Goal: Task Accomplishment & Management: Manage account settings

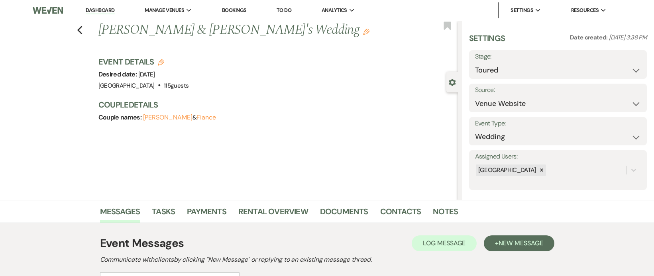
select select "5"
click at [102, 5] on li "Dashboard" at bounding box center [100, 10] width 37 height 16
click at [103, 12] on link "Dashboard" at bounding box center [100, 11] width 29 height 8
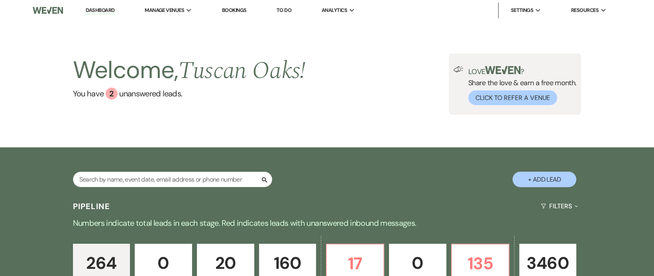
click at [99, 9] on link "Dashboard" at bounding box center [100, 11] width 29 height 8
click at [167, 26] on li "[GEOGRAPHIC_DATA]" at bounding box center [185, 26] width 72 height 8
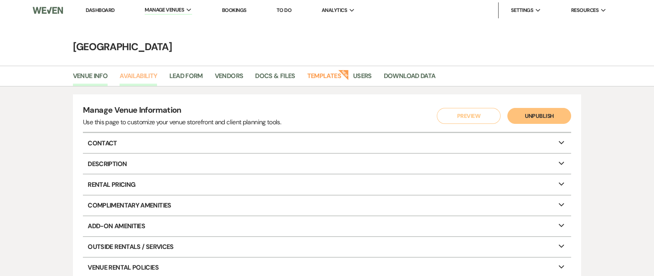
click at [136, 84] on link "Availability" at bounding box center [138, 78] width 37 height 15
select select "3"
select select "2026"
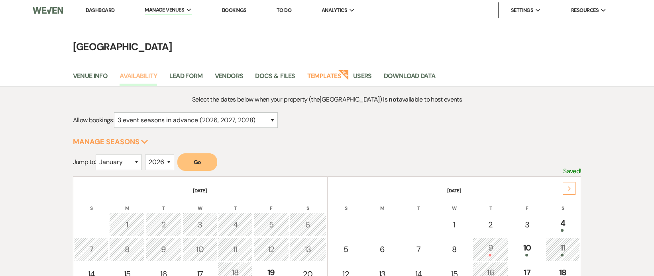
scroll to position [84, 0]
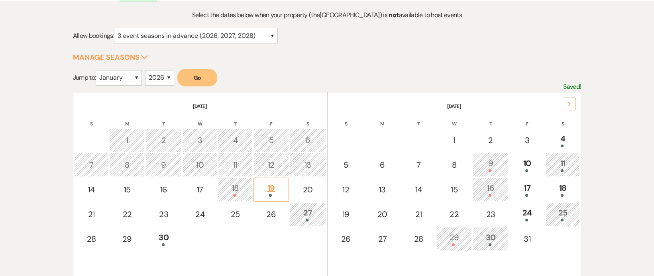
click at [275, 189] on div "19" at bounding box center [271, 189] width 27 height 15
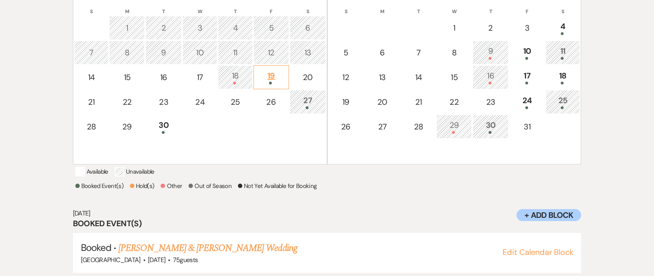
scroll to position [218, 0]
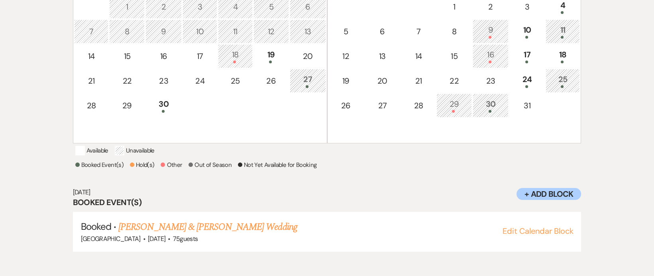
click at [316, 86] on div at bounding box center [308, 86] width 28 height 3
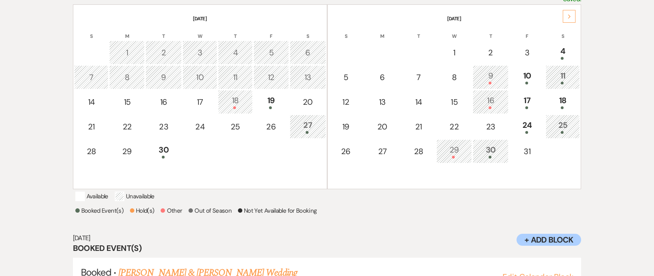
scroll to position [161, 0]
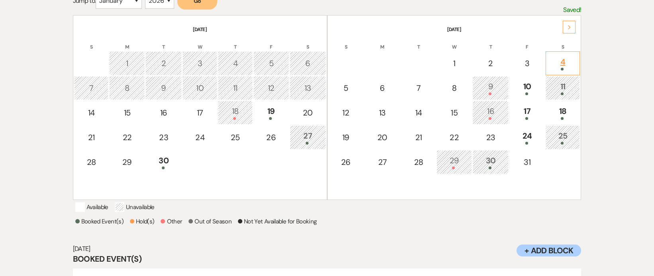
click at [571, 68] on div at bounding box center [563, 69] width 26 height 3
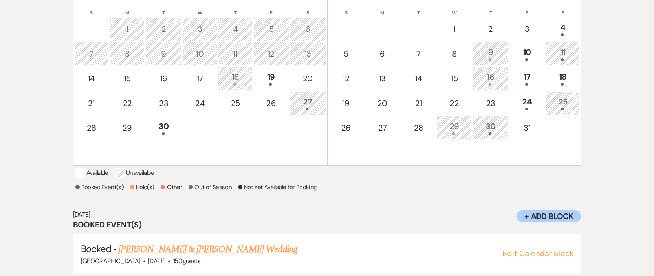
scroll to position [186, 0]
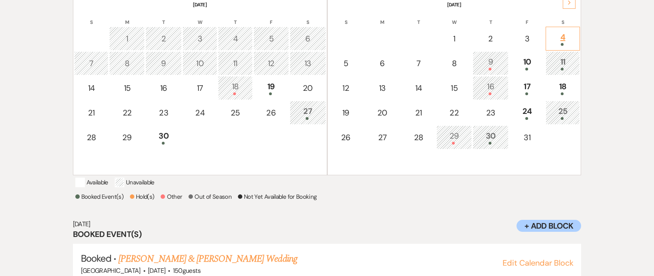
click at [572, 40] on div "4" at bounding box center [563, 38] width 26 height 15
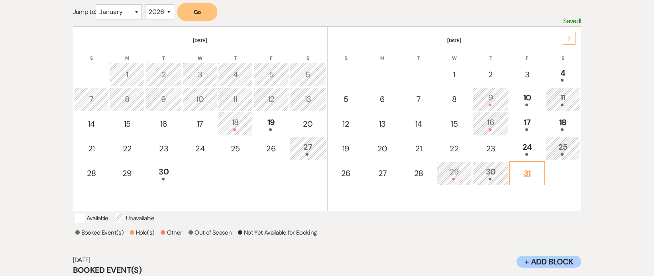
scroll to position [147, 0]
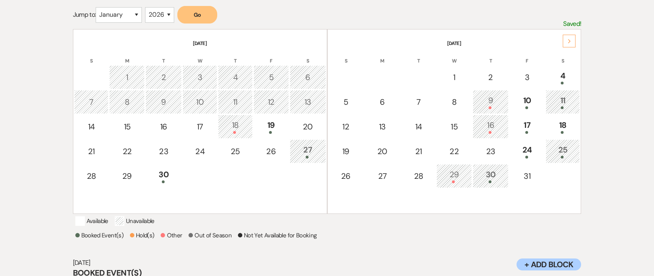
click at [576, 109] on td "11" at bounding box center [563, 102] width 35 height 24
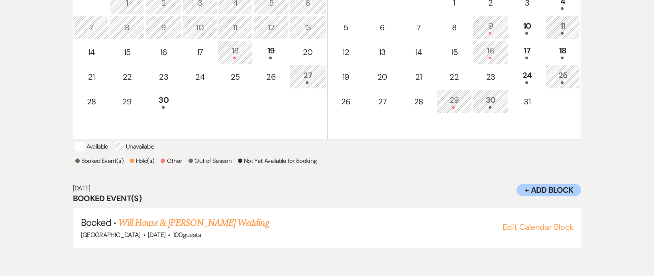
scroll to position [222, 0]
click at [222, 230] on link "Will House & Megan McRae's Wedding" at bounding box center [193, 223] width 150 height 14
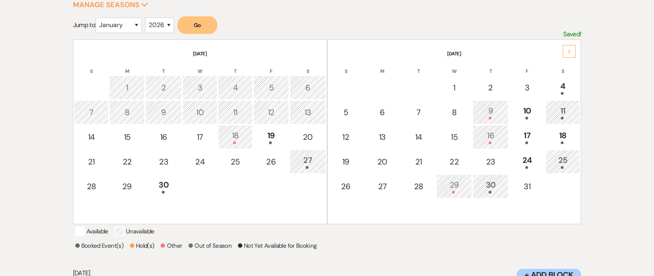
scroll to position [137, 0]
click at [532, 140] on div "17" at bounding box center [527, 137] width 27 height 15
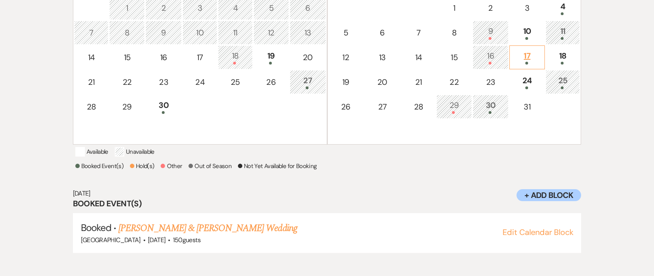
scroll to position [218, 0]
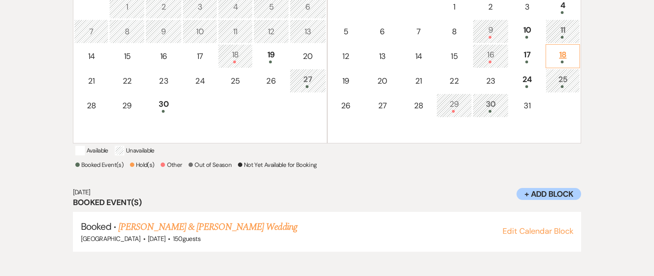
click at [553, 61] on div at bounding box center [563, 62] width 26 height 3
click at [532, 57] on div "17" at bounding box center [527, 56] width 27 height 15
click at [539, 64] on td "17" at bounding box center [526, 56] width 35 height 24
click at [553, 62] on div at bounding box center [563, 62] width 26 height 3
click at [540, 61] on div at bounding box center [527, 62] width 27 height 3
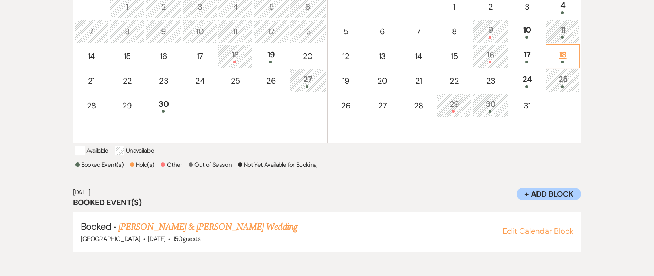
click at [555, 61] on div at bounding box center [563, 62] width 26 height 3
click at [537, 58] on div "17" at bounding box center [527, 56] width 27 height 15
click at [553, 85] on div at bounding box center [563, 86] width 26 height 3
click at [216, 234] on link "[PERSON_NAME] & [PERSON_NAME] Wedding" at bounding box center [207, 227] width 179 height 14
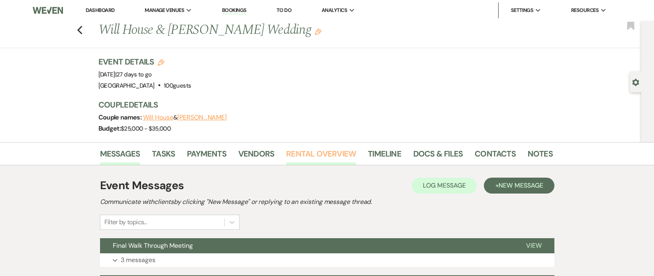
click at [309, 148] on link "Rental Overview" at bounding box center [321, 156] width 70 height 18
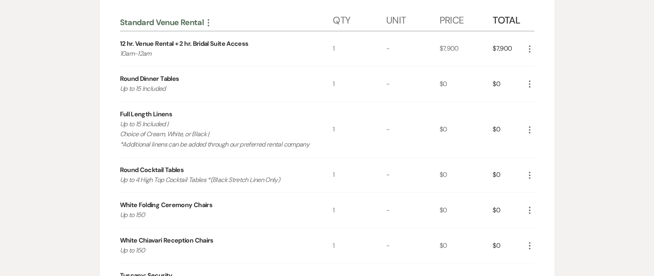
scroll to position [611, 0]
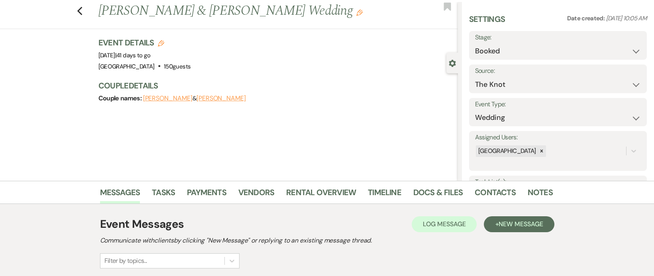
scroll to position [14, 0]
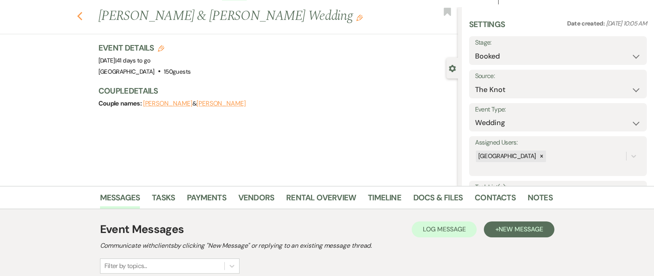
click at [82, 13] on use "button" at bounding box center [79, 16] width 5 height 9
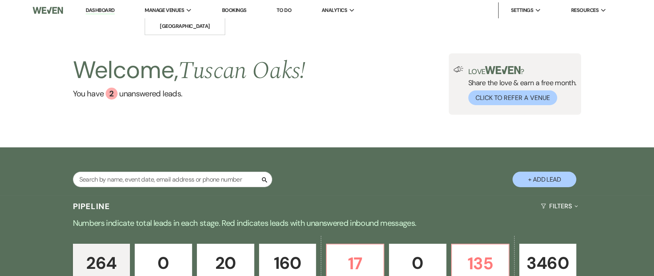
click at [155, 15] on li "Manage Venues Expand [GEOGRAPHIC_DATA]" at bounding box center [168, 10] width 55 height 16
click at [156, 10] on span "Manage Venues" at bounding box center [164, 10] width 39 height 8
click at [164, 19] on link "[GEOGRAPHIC_DATA]" at bounding box center [185, 26] width 80 height 16
click at [167, 25] on li "[GEOGRAPHIC_DATA]" at bounding box center [185, 26] width 72 height 8
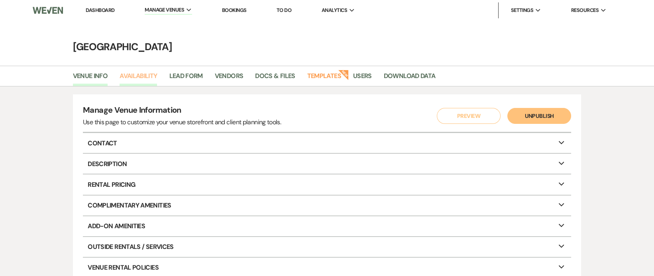
click at [143, 75] on link "Availability" at bounding box center [138, 78] width 37 height 15
select select "3"
select select "2026"
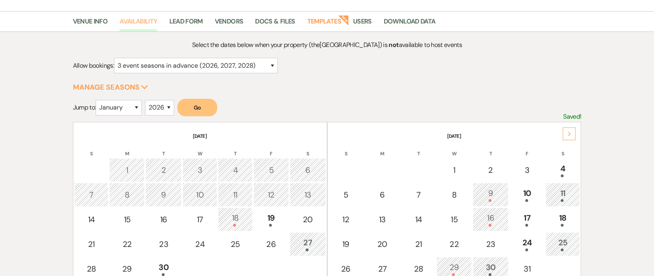
scroll to position [55, 0]
click at [356, 140] on th "S" at bounding box center [345, 148] width 35 height 17
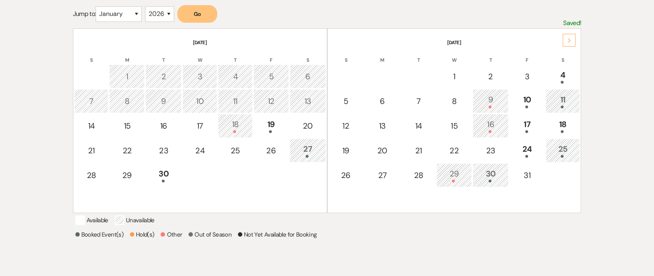
scroll to position [147, 0]
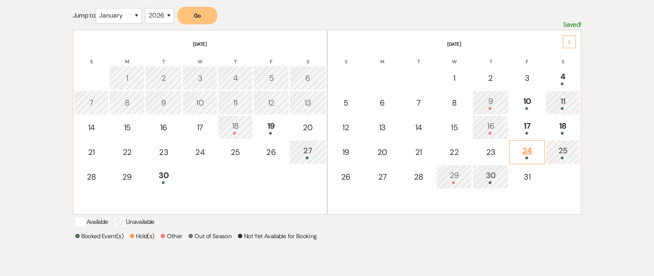
click at [535, 151] on div "24" at bounding box center [527, 152] width 27 height 15
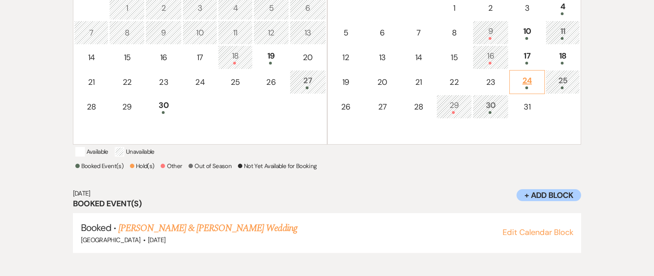
scroll to position [218, 0]
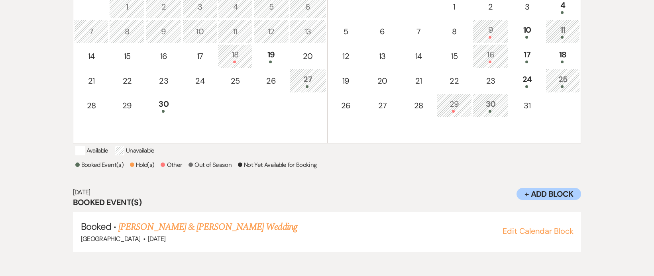
click at [554, 85] on div at bounding box center [563, 86] width 26 height 3
click at [233, 234] on link "[PERSON_NAME] & [PERSON_NAME] Wedding" at bounding box center [207, 227] width 179 height 14
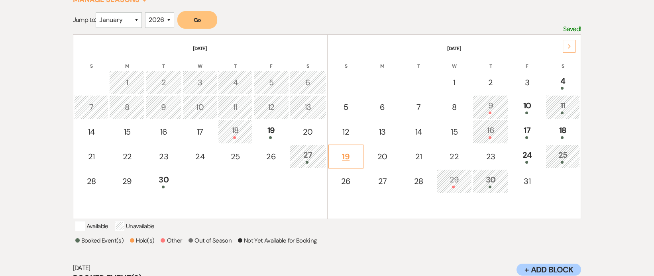
scroll to position [142, 0]
click at [534, 155] on div "24" at bounding box center [527, 156] width 27 height 15
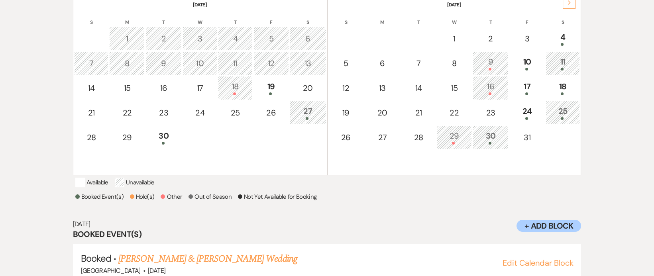
scroll to position [181, 0]
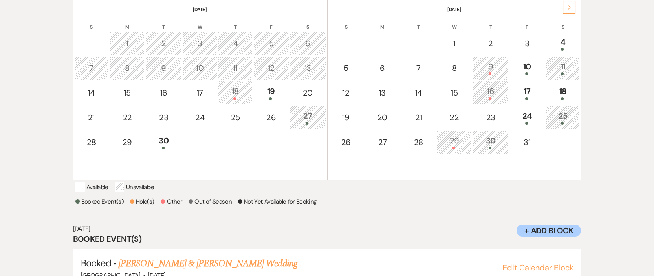
click at [574, 9] on div "Next" at bounding box center [569, 7] width 13 height 13
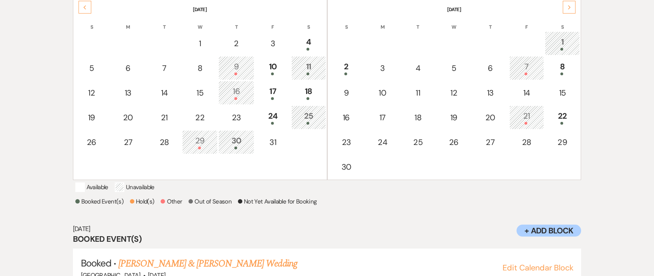
click at [556, 43] on div "1" at bounding box center [562, 43] width 27 height 15
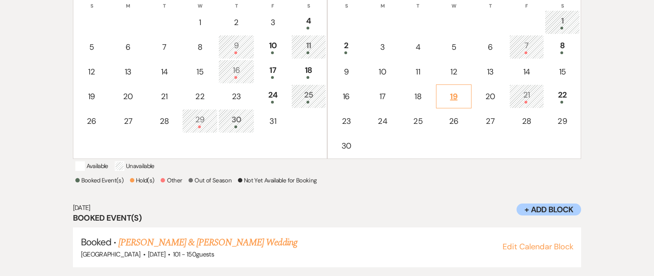
scroll to position [197, 0]
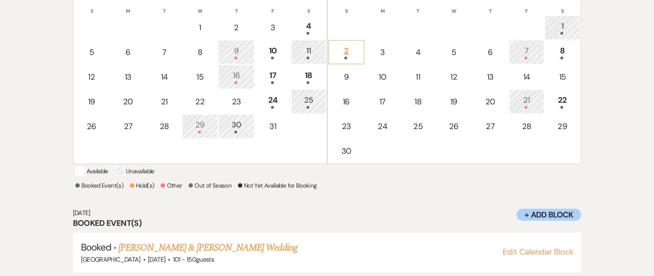
click at [357, 60] on td "2" at bounding box center [346, 52] width 36 height 24
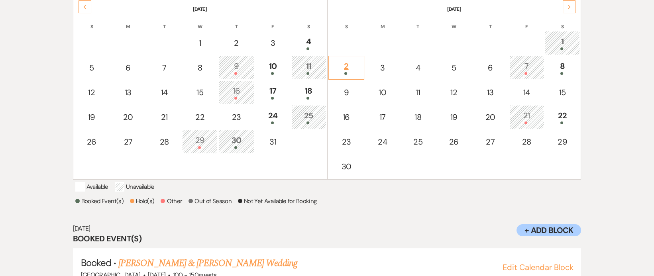
scroll to position [181, 0]
click at [555, 75] on td "8" at bounding box center [562, 68] width 35 height 24
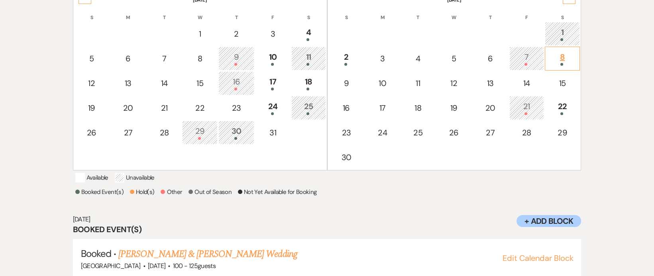
scroll to position [191, 0]
click at [555, 102] on div "22" at bounding box center [562, 108] width 27 height 15
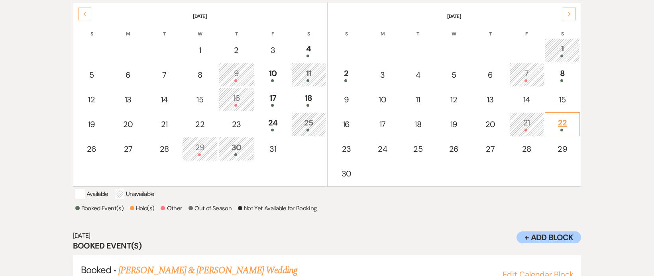
scroll to position [158, 0]
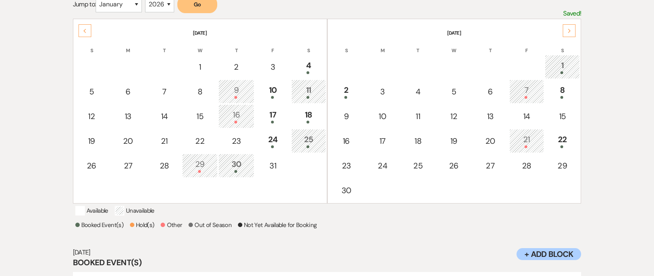
click at [319, 138] on div "25" at bounding box center [309, 141] width 26 height 15
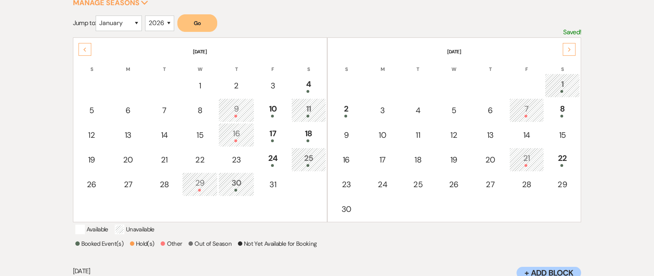
scroll to position [140, 0]
click at [87, 43] on div "Previous" at bounding box center [85, 48] width 13 height 13
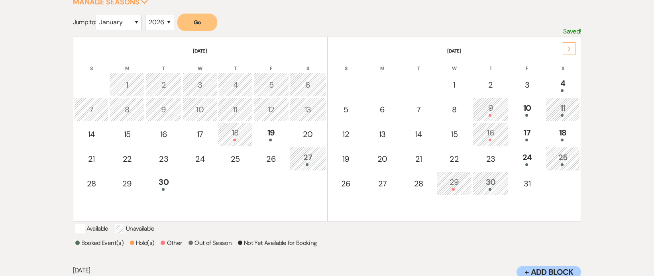
click at [567, 52] on div "Next" at bounding box center [569, 48] width 13 height 13
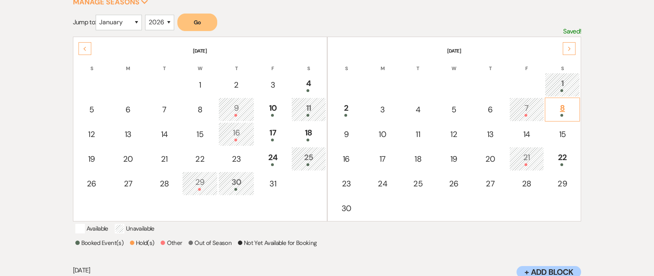
click at [568, 117] on td "8" at bounding box center [562, 110] width 35 height 24
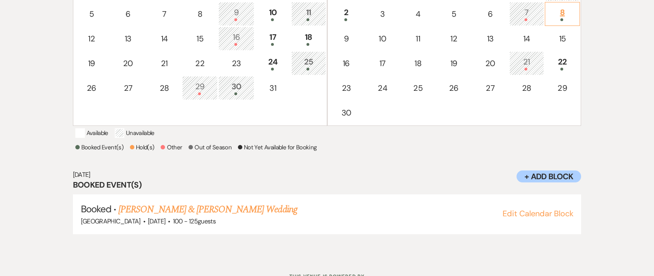
scroll to position [236, 0]
click at [573, 59] on div "22" at bounding box center [562, 62] width 27 height 15
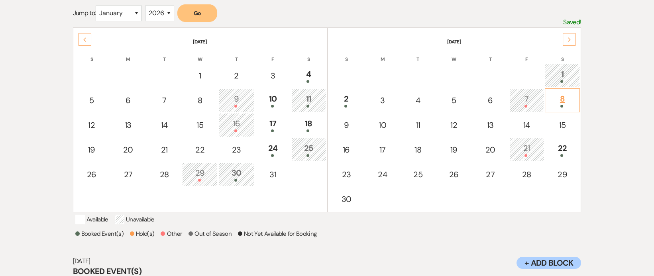
scroll to position [140, 0]
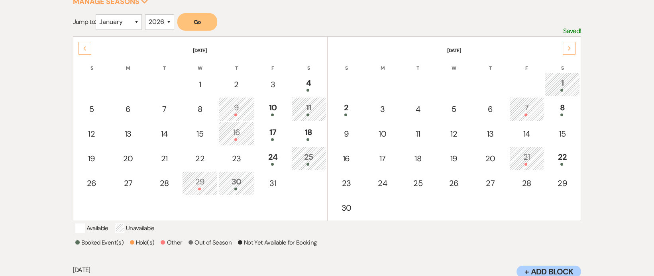
click at [570, 50] on icon "Next" at bounding box center [570, 48] width 4 height 5
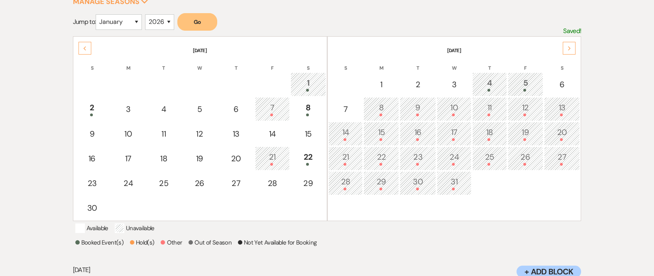
click at [89, 50] on div "Previous" at bounding box center [85, 48] width 13 height 13
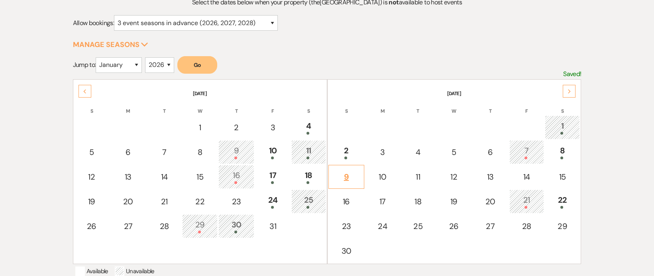
scroll to position [98, 0]
click at [354, 153] on div "2" at bounding box center [347, 151] width 28 height 15
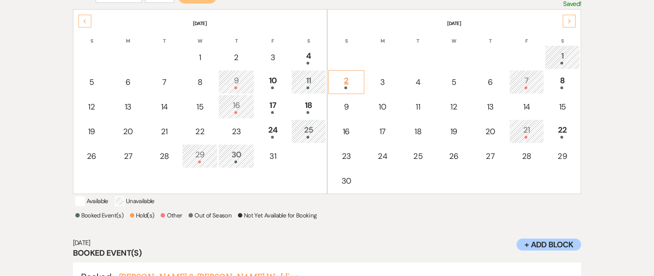
scroll to position [167, 0]
click at [570, 52] on div "1" at bounding box center [562, 58] width 27 height 15
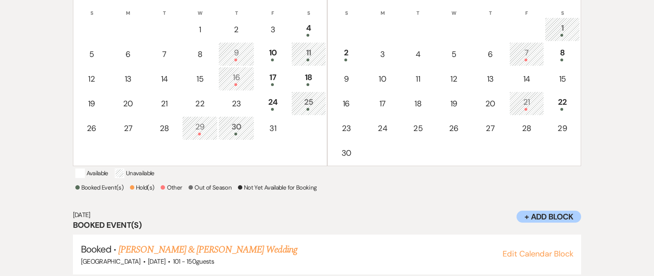
scroll to position [195, 0]
click at [283, 100] on div "24" at bounding box center [272, 103] width 27 height 15
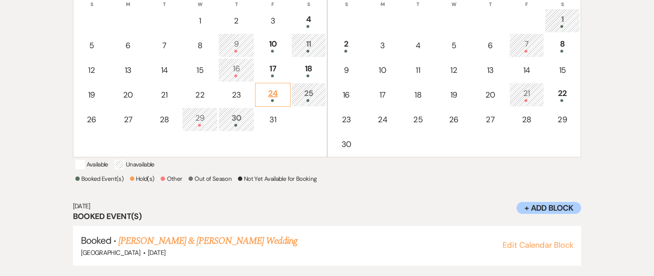
scroll to position [204, 0]
click at [287, 75] on td "17" at bounding box center [272, 70] width 35 height 24
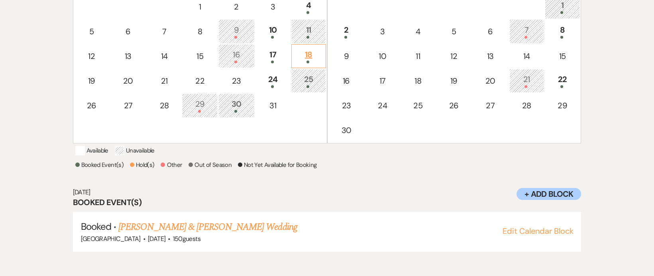
click at [303, 64] on td "18" at bounding box center [308, 56] width 35 height 24
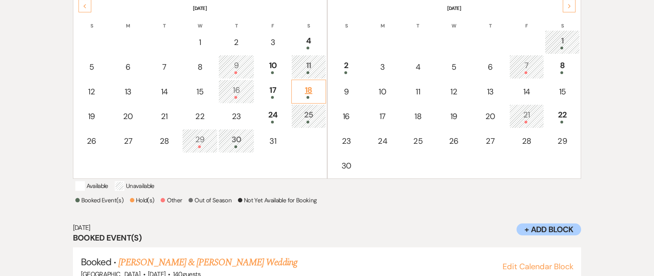
scroll to position [182, 0]
click at [279, 75] on td "10" at bounding box center [272, 68] width 35 height 24
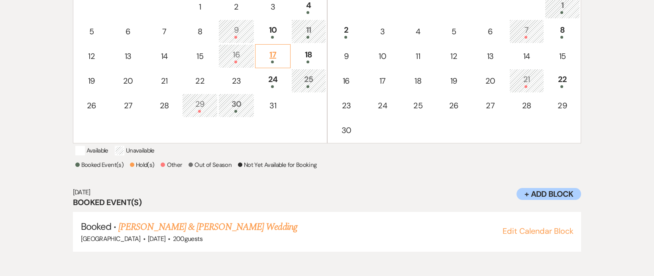
click at [281, 61] on div at bounding box center [272, 62] width 27 height 3
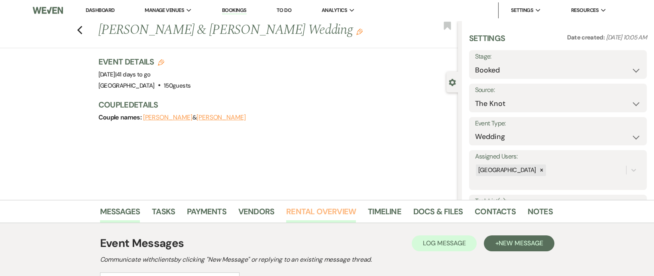
click at [291, 215] on link "Rental Overview" at bounding box center [321, 214] width 70 height 18
